Goal: Task Accomplishment & Management: Use online tool/utility

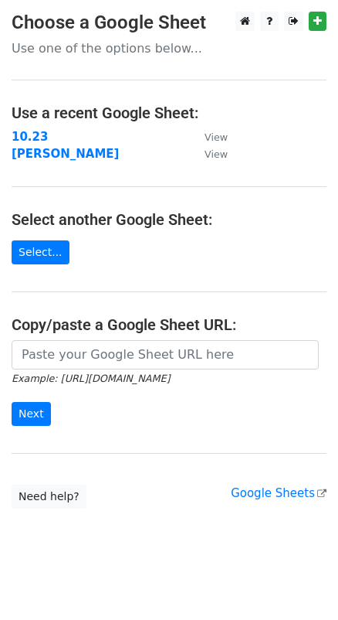
click at [36, 163] on td "[PERSON_NAME]" at bounding box center [101, 154] width 178 height 18
click at [38, 161] on strong "[PERSON_NAME]" at bounding box center [65, 154] width 107 height 14
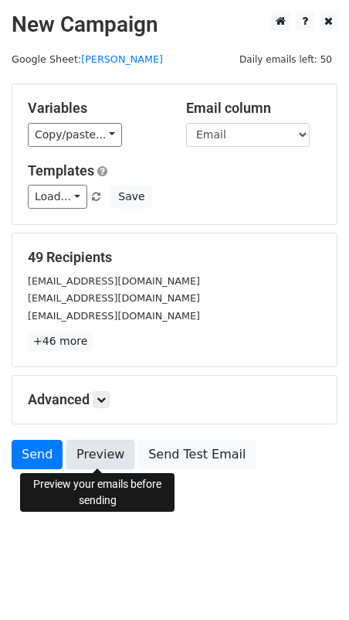
click at [107, 455] on link "Preview" at bounding box center [100, 454] width 68 height 29
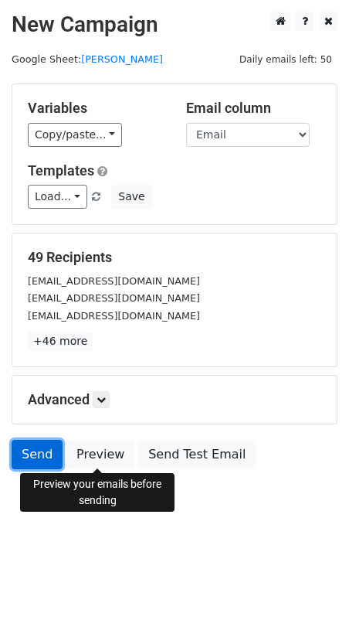
click at [40, 443] on link "Send" at bounding box center [37, 454] width 51 height 29
